Goal: Task Accomplishment & Management: Manage account settings

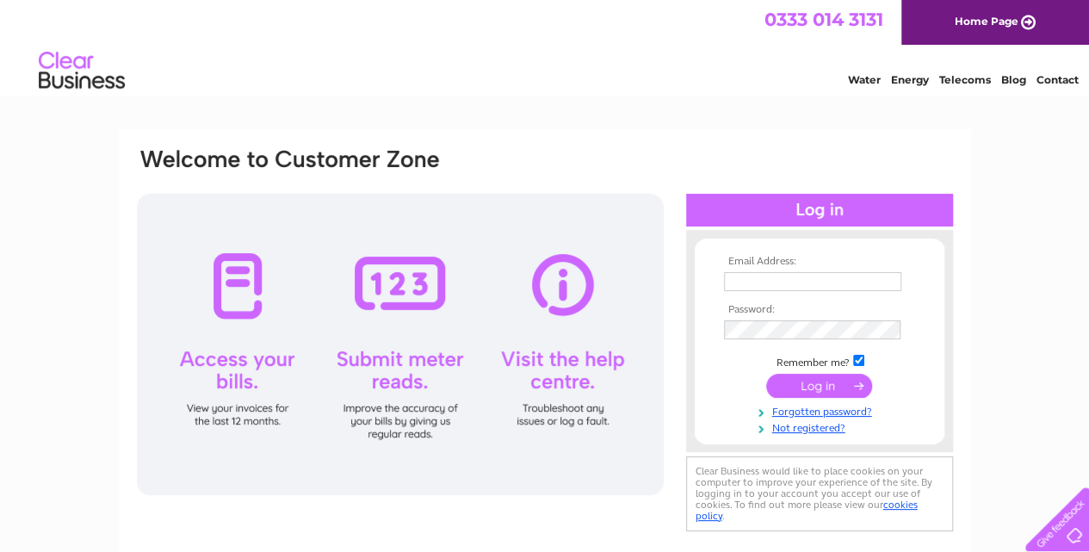
type input "[PERSON_NAME][EMAIL_ADDRESS][DOMAIN_NAME]"
click at [810, 386] on input "submit" at bounding box center [819, 386] width 106 height 24
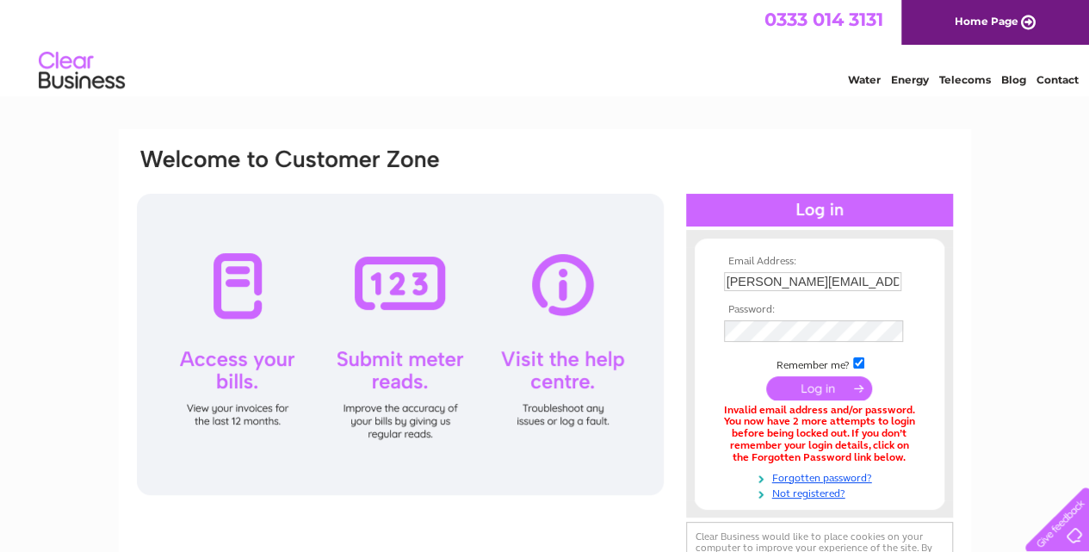
click at [734, 379] on td at bounding box center [820, 388] width 200 height 33
click at [810, 384] on input "submit" at bounding box center [819, 386] width 106 height 24
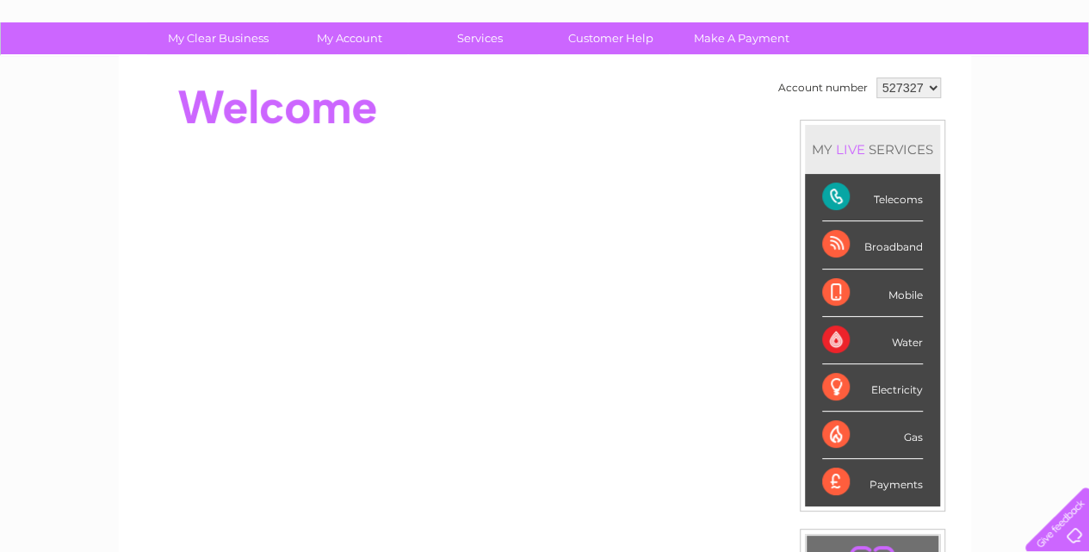
scroll to position [160, 0]
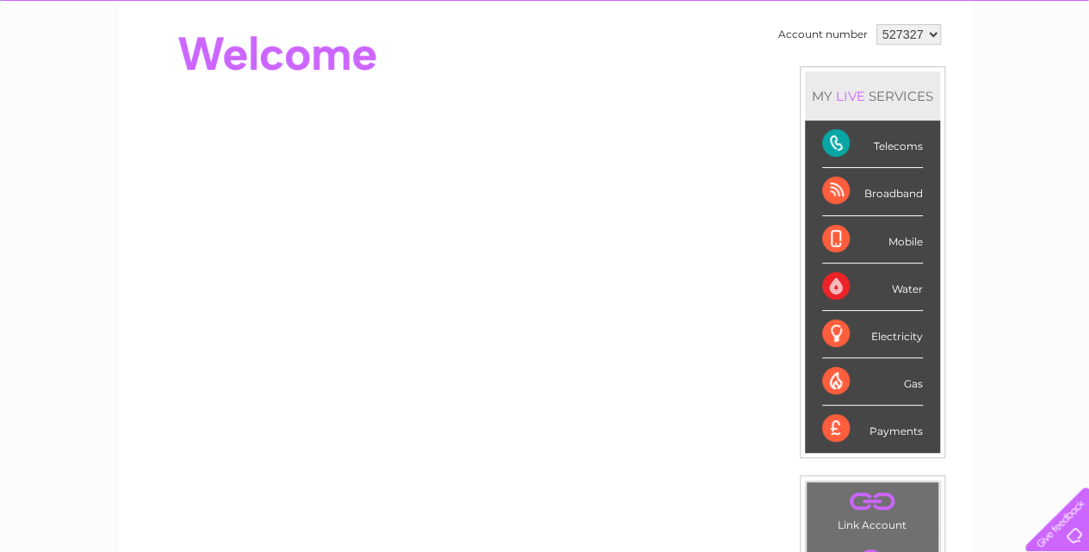
click at [827, 424] on div "Payments" at bounding box center [872, 429] width 101 height 47
click at [886, 428] on div "Payments" at bounding box center [872, 429] width 101 height 47
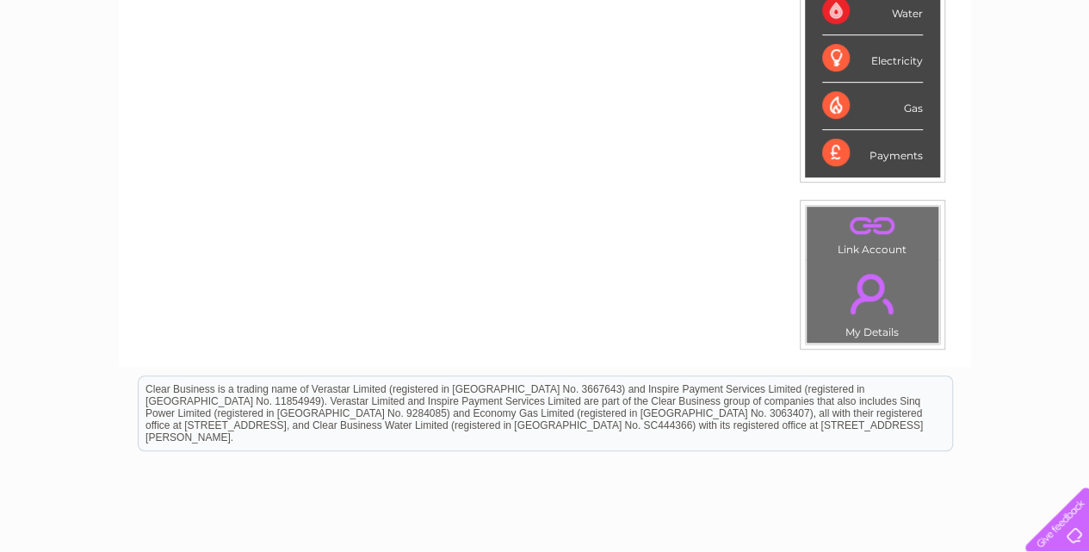
scroll to position [467, 0]
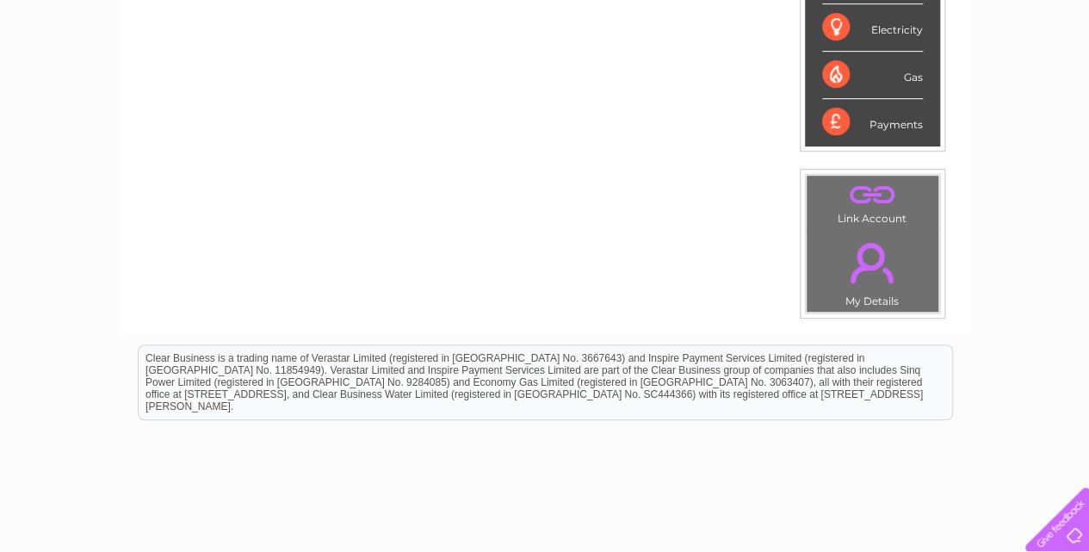
click at [863, 251] on link "." at bounding box center [872, 263] width 123 height 60
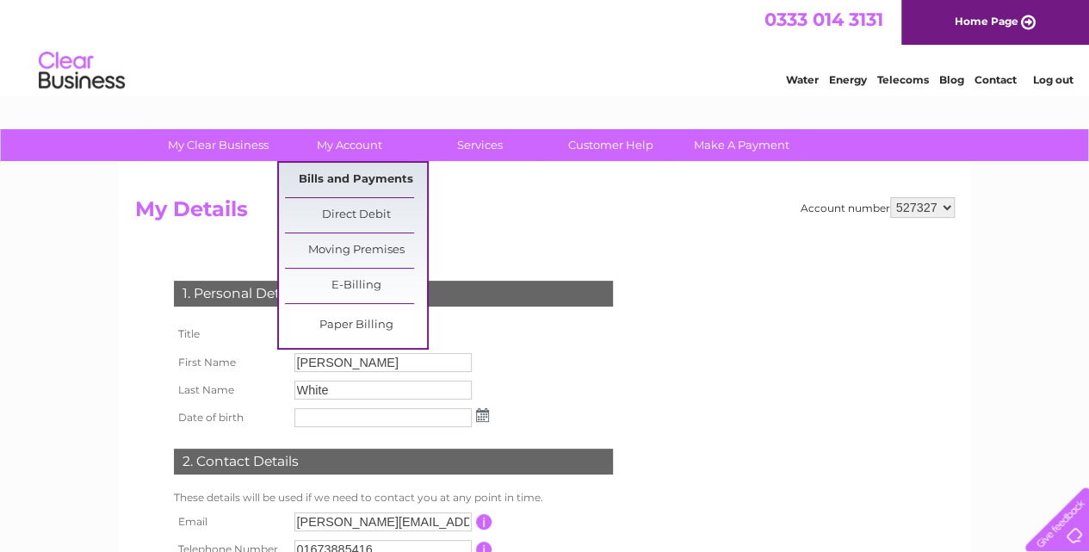
click at [319, 176] on link "Bills and Payments" at bounding box center [356, 180] width 142 height 34
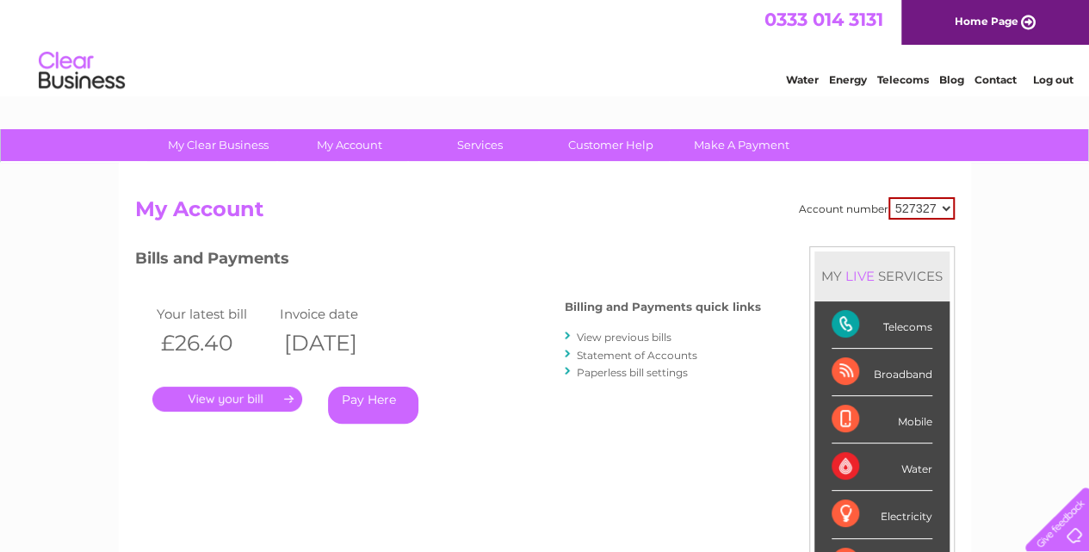
click at [253, 395] on link "." at bounding box center [227, 399] width 150 height 25
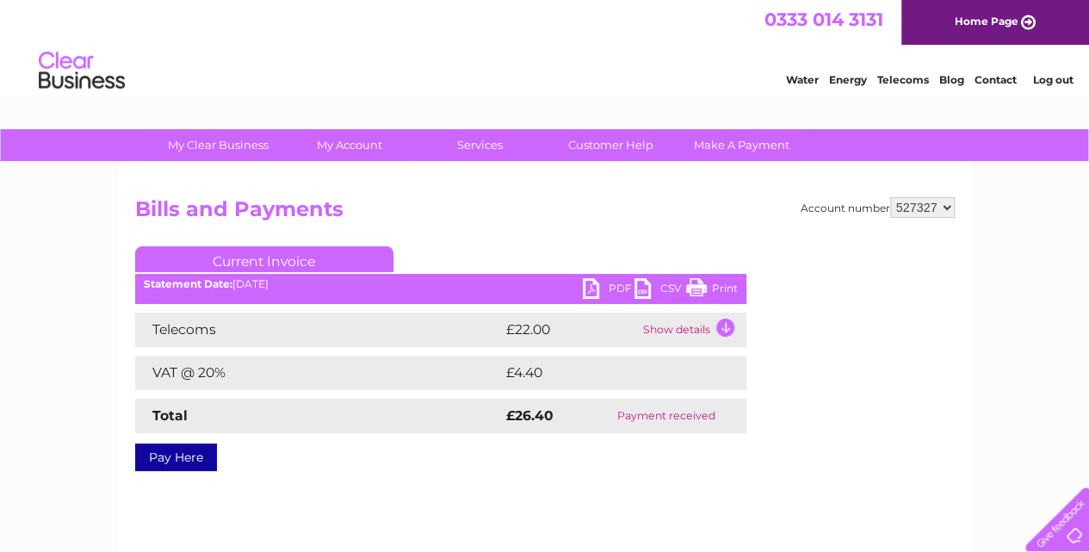
click at [695, 286] on link "Print" at bounding box center [712, 290] width 52 height 25
click at [897, 81] on link "Telecoms" at bounding box center [904, 79] width 52 height 13
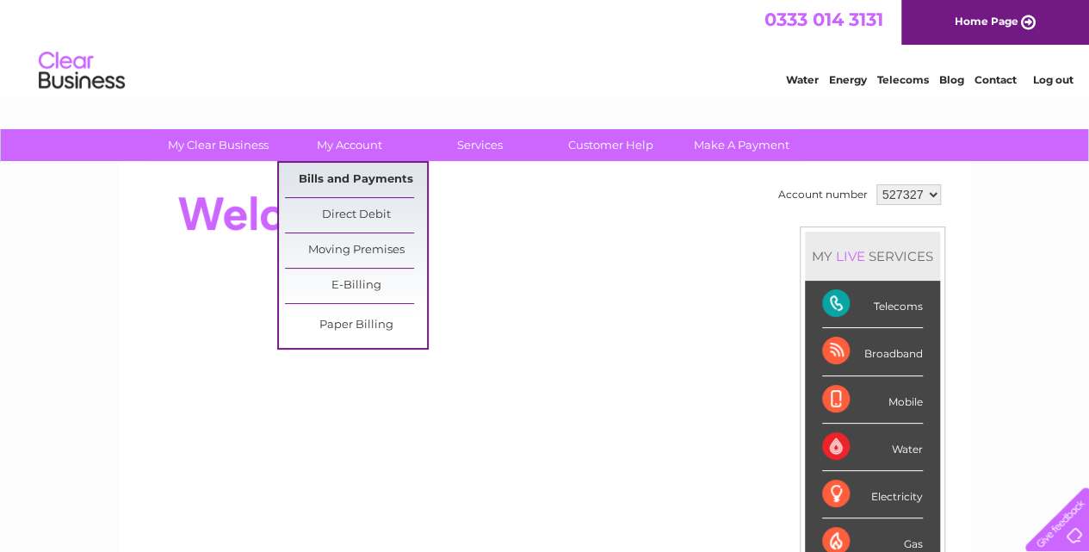
click at [359, 176] on link "Bills and Payments" at bounding box center [356, 180] width 142 height 34
